Goal: Task Accomplishment & Management: Manage account settings

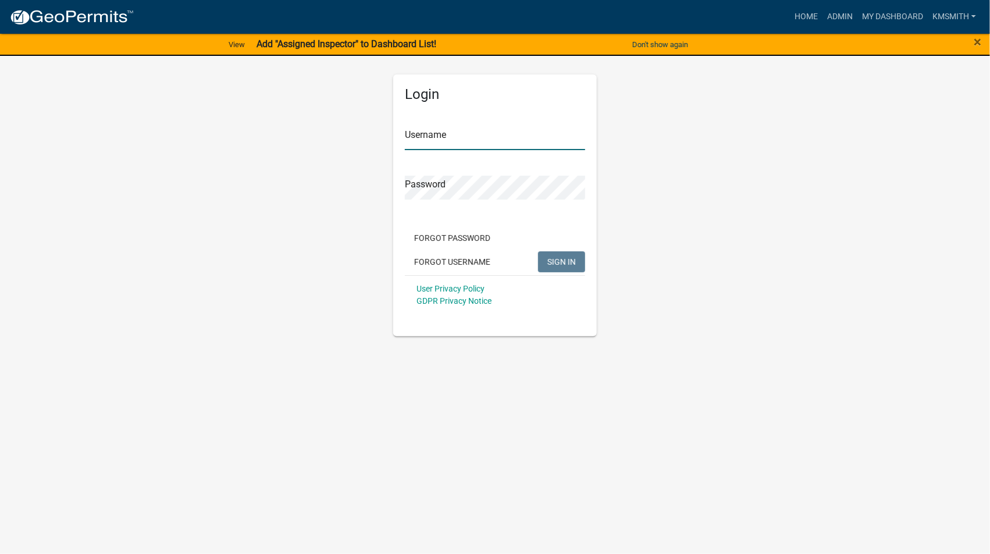
type input "kmsmith"
click at [575, 265] on span "SIGN IN" at bounding box center [561, 261] width 29 height 9
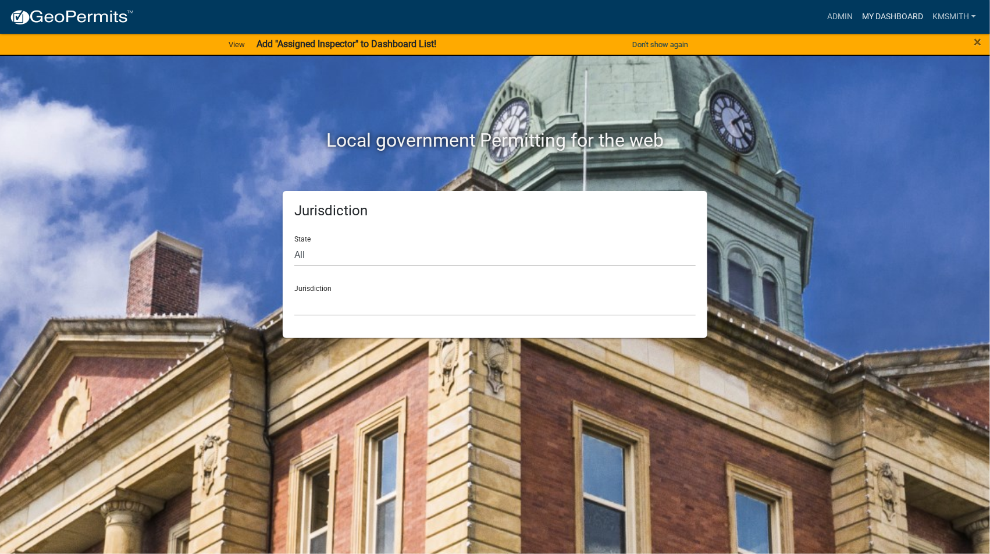
click at [902, 17] on link "My Dashboard" at bounding box center [893, 17] width 70 height 22
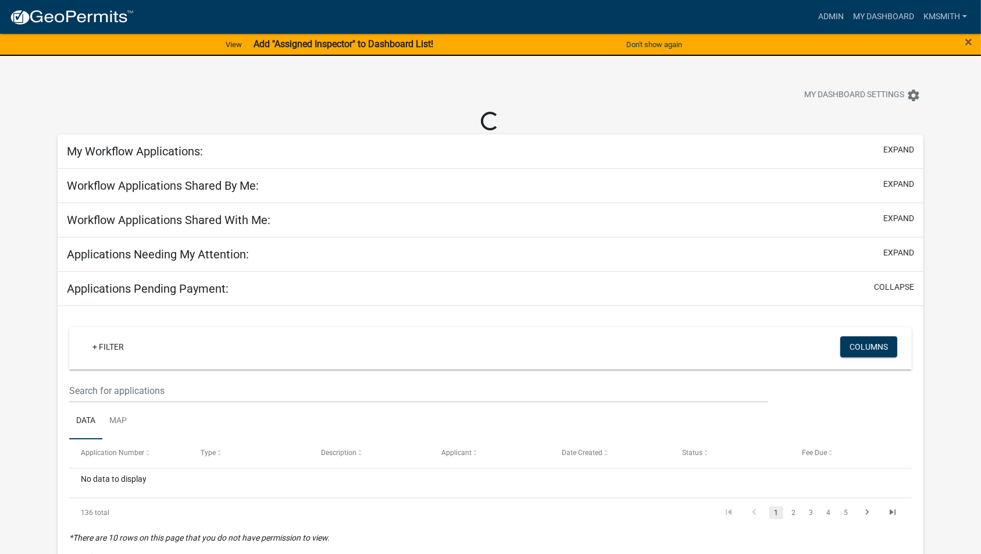
select select "2: 50"
